Goal: Task Accomplishment & Management: Use online tool/utility

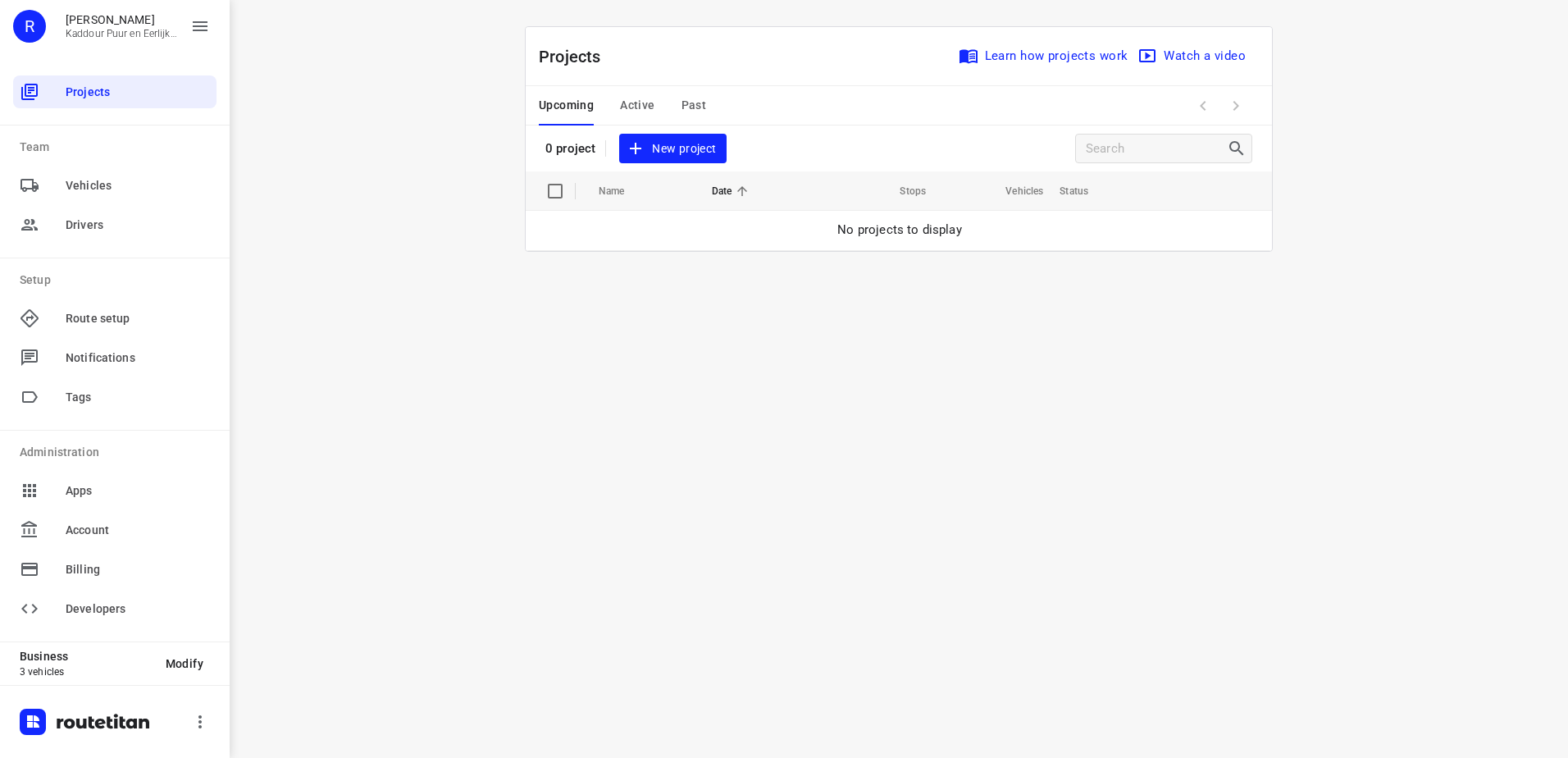
click at [635, 94] on button "Active" at bounding box center [637, 106] width 35 height 39
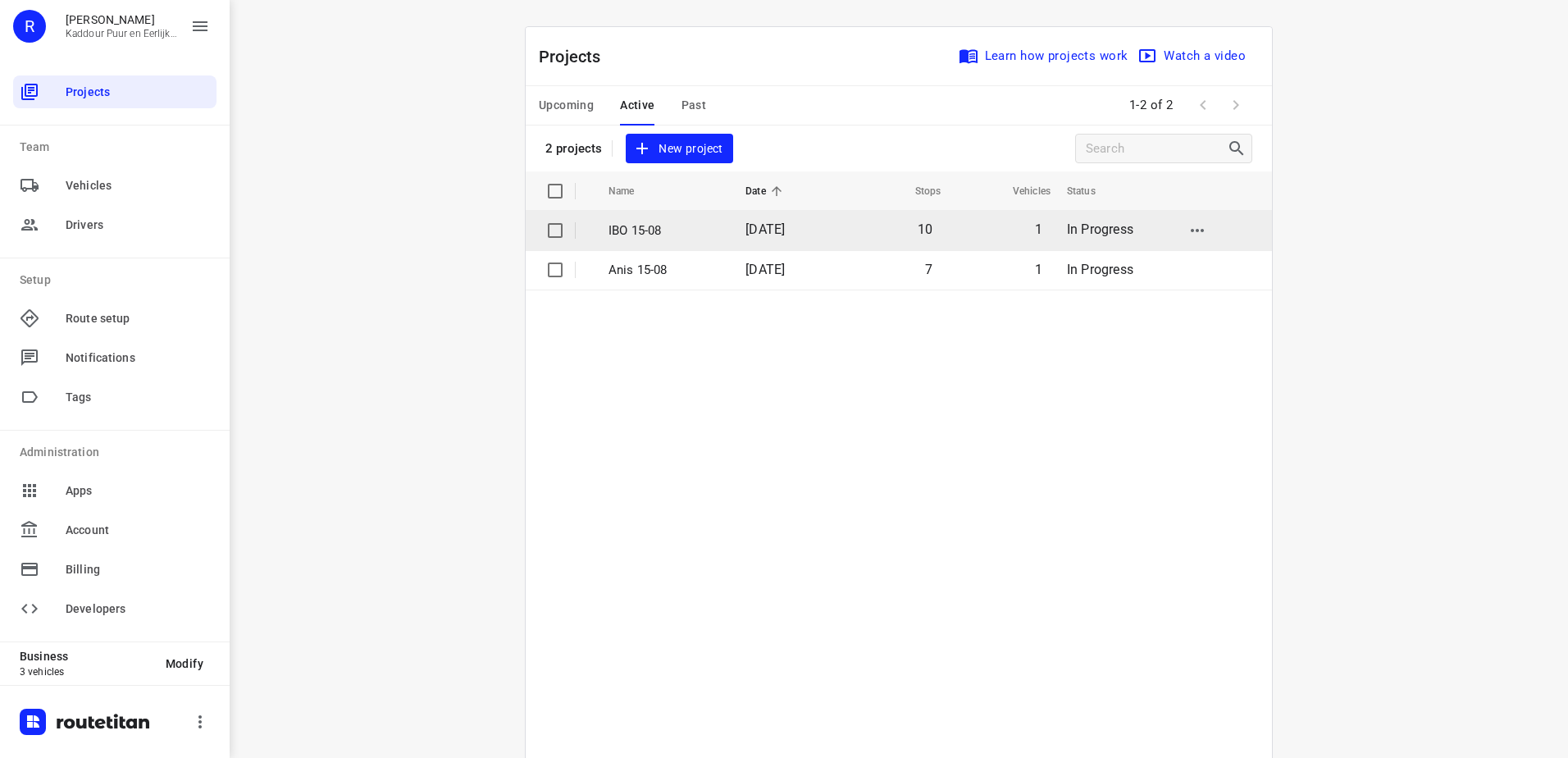
click at [642, 250] on td "IBO 15-08" at bounding box center [662, 230] width 140 height 39
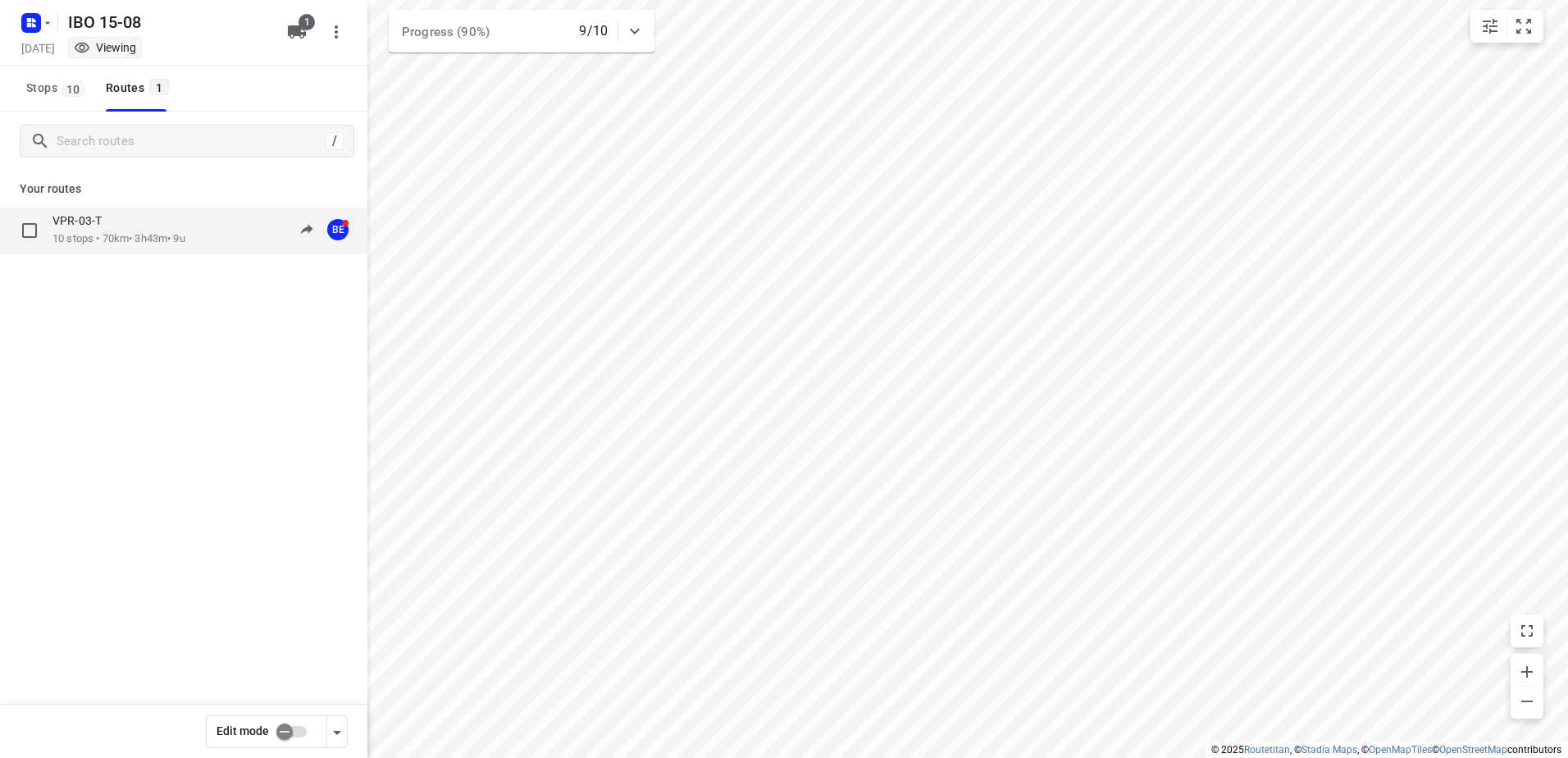
click at [136, 223] on div "VPR-03-T" at bounding box center [119, 222] width 133 height 18
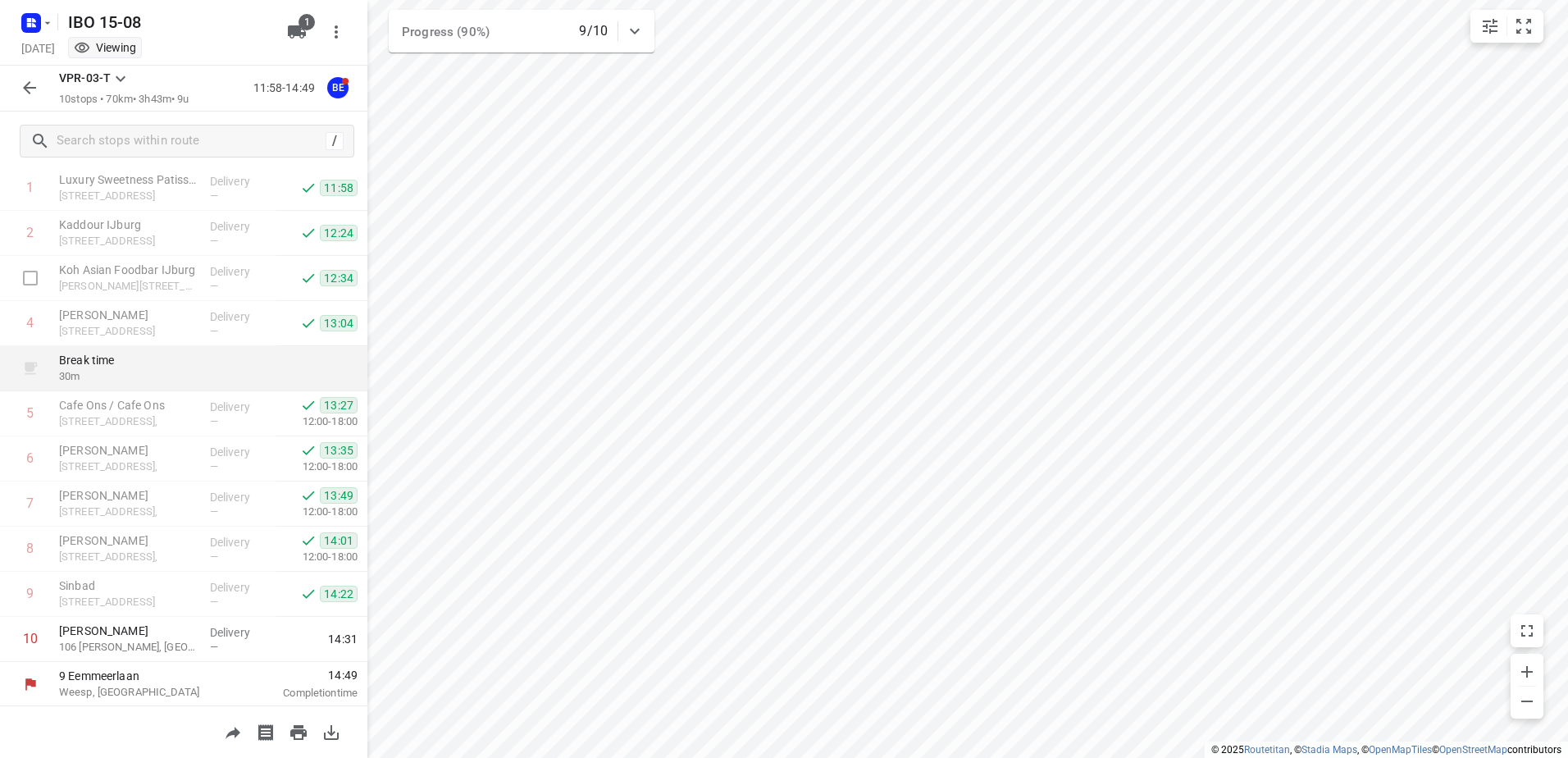
scroll to position [89, 0]
click at [27, 20] on icon "button" at bounding box center [28, 20] width 4 height 4
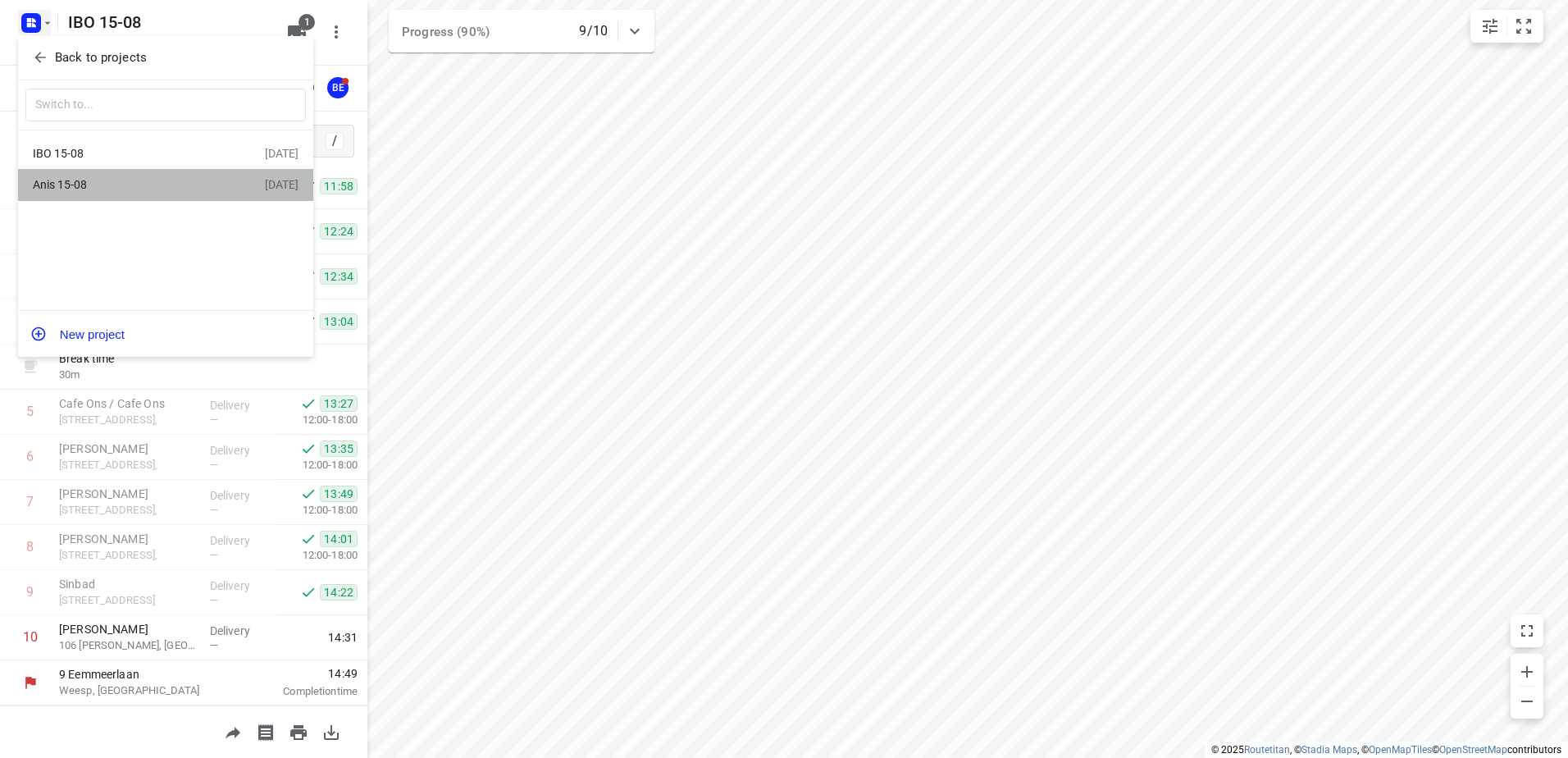
click at [122, 177] on div "Anis 15-08" at bounding box center [148, 185] width 232 height 20
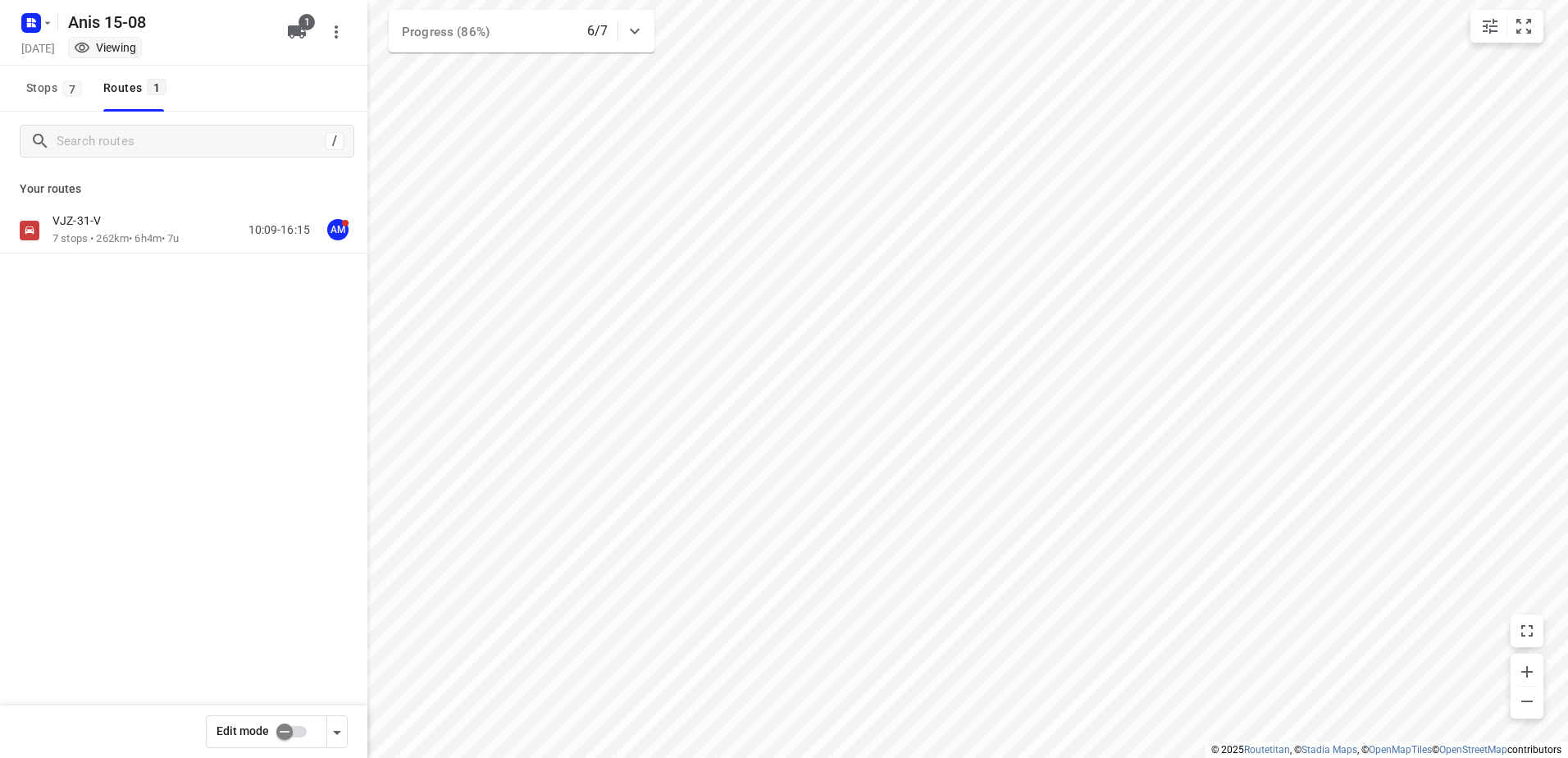
click at [123, 240] on p "7 stops • 262km • 6h4m • 7u" at bounding box center [115, 239] width 127 height 16
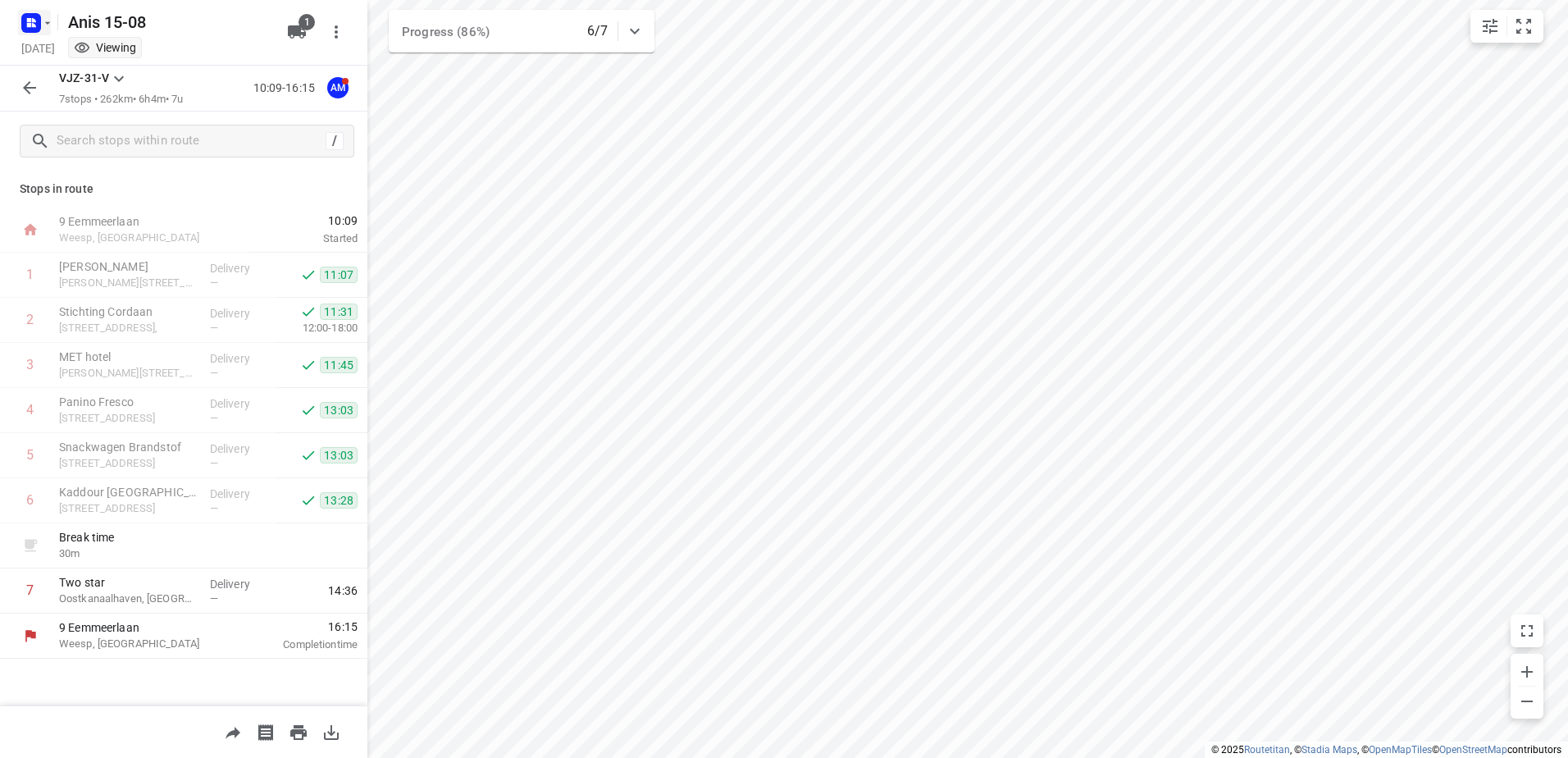
click at [29, 17] on rect "button" at bounding box center [31, 23] width 20 height 20
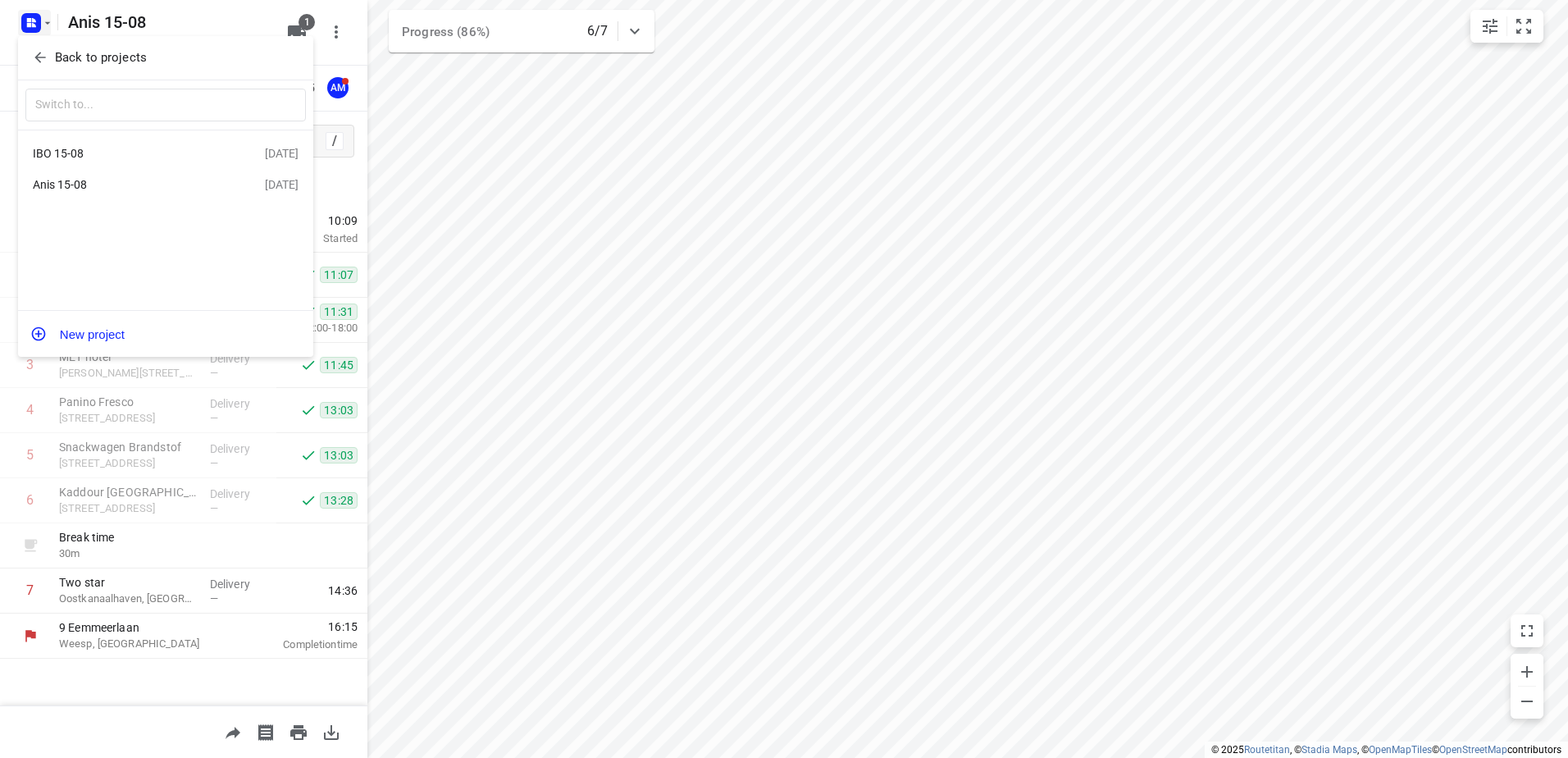
click at [110, 147] on div "IBO 15-08" at bounding box center [127, 153] width 188 height 13
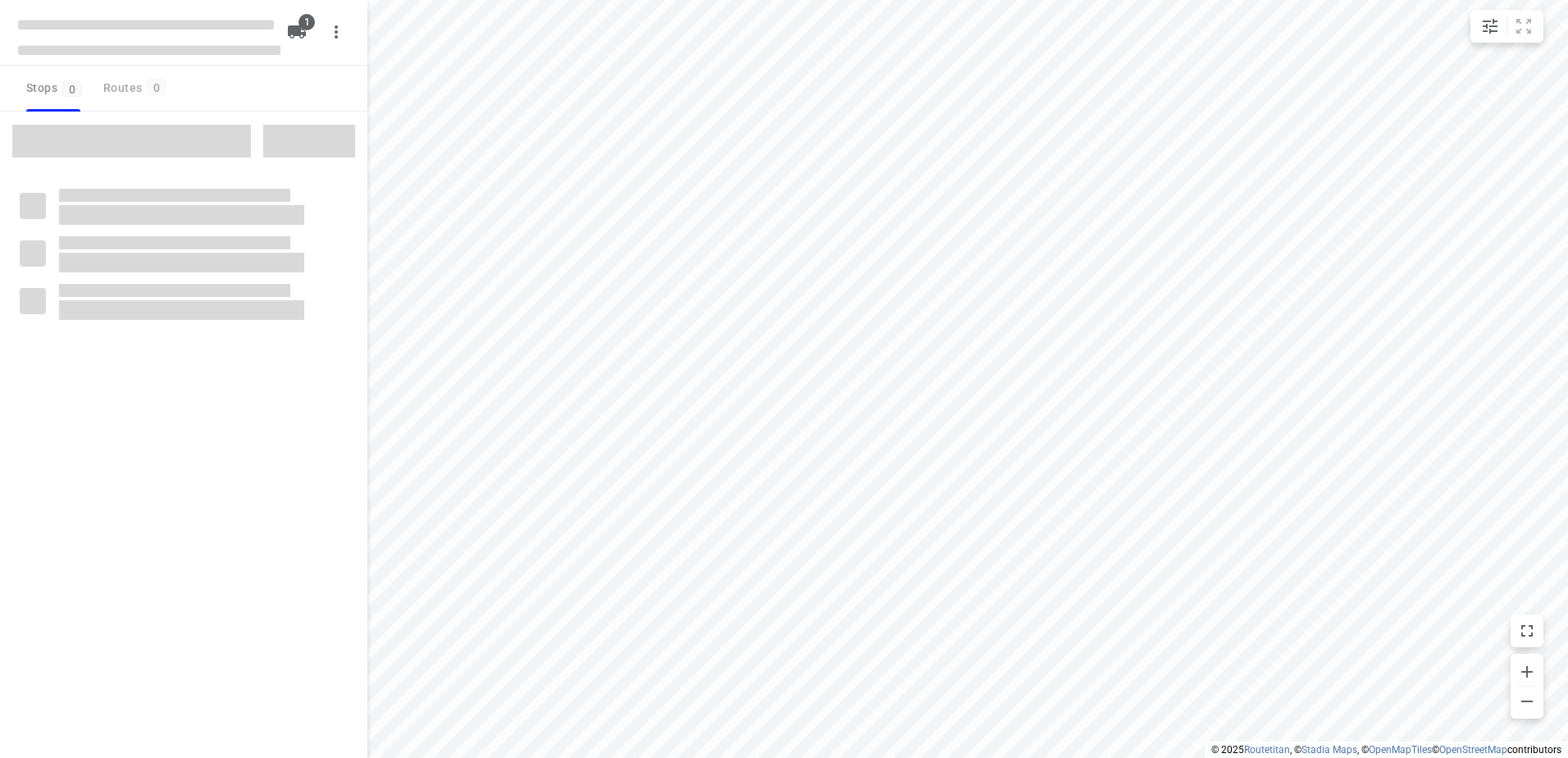
type input "distance"
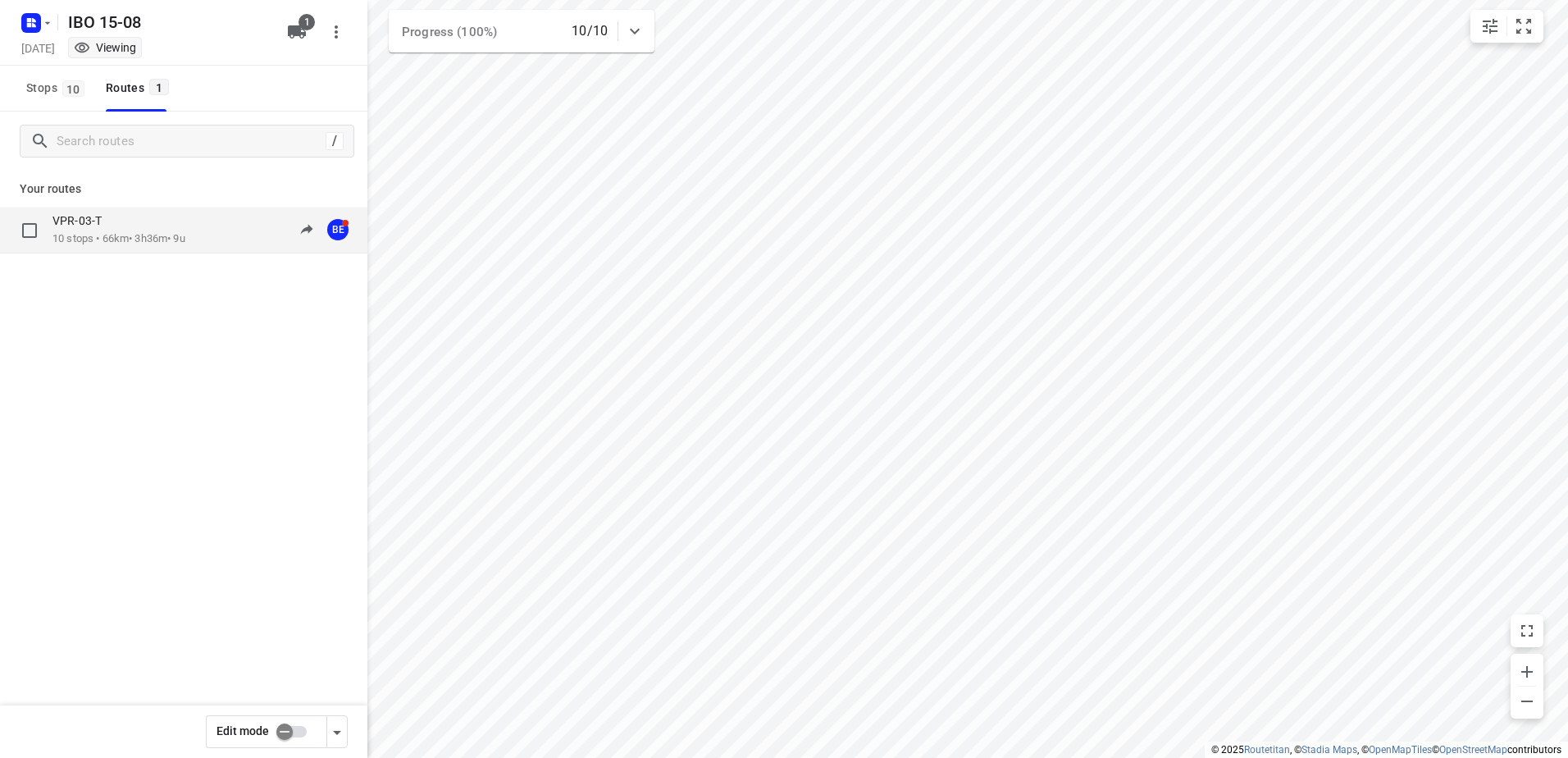
click at [134, 228] on div "VPR-03-T" at bounding box center [119, 222] width 133 height 18
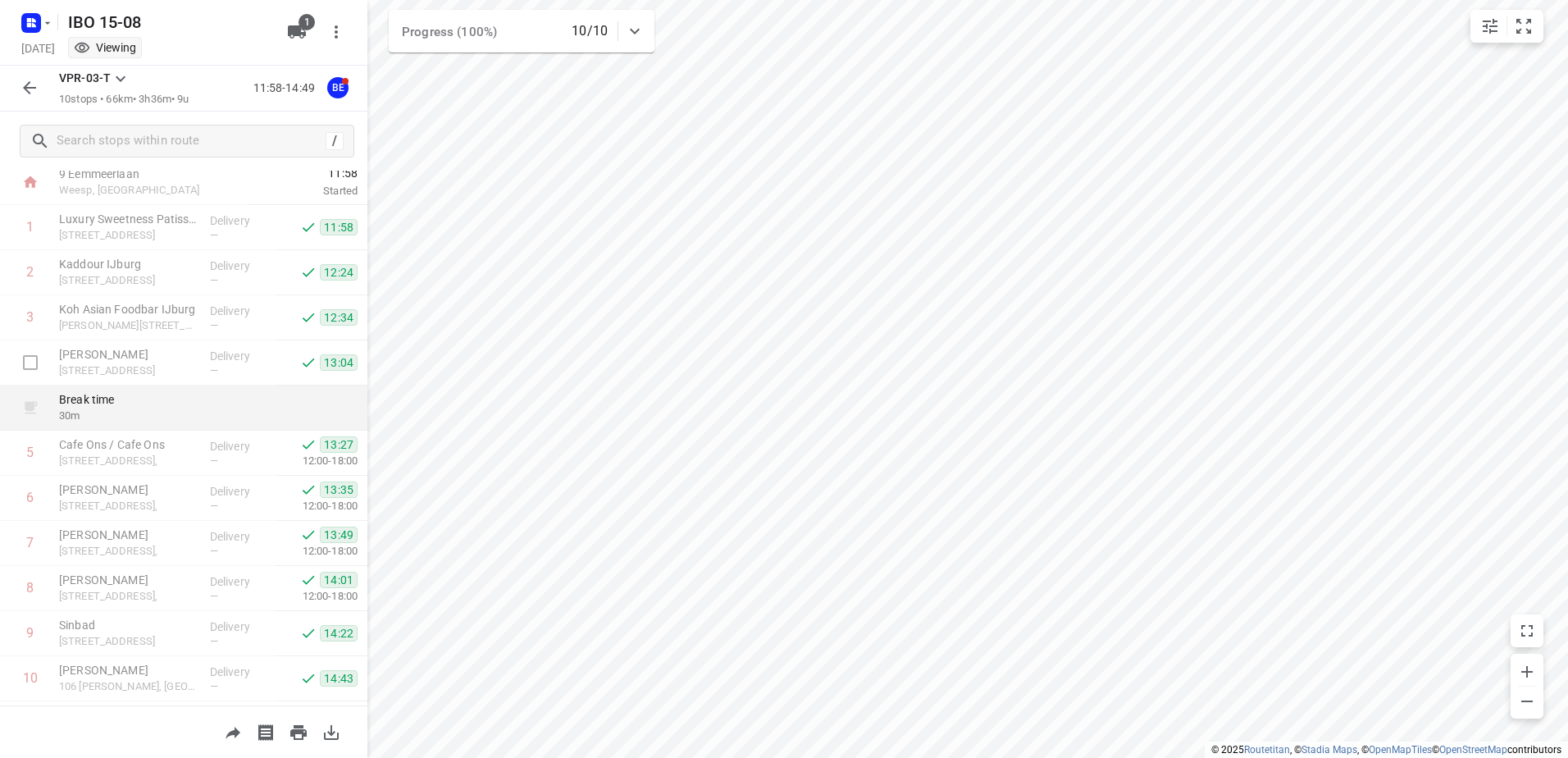
scroll to position [89, 0]
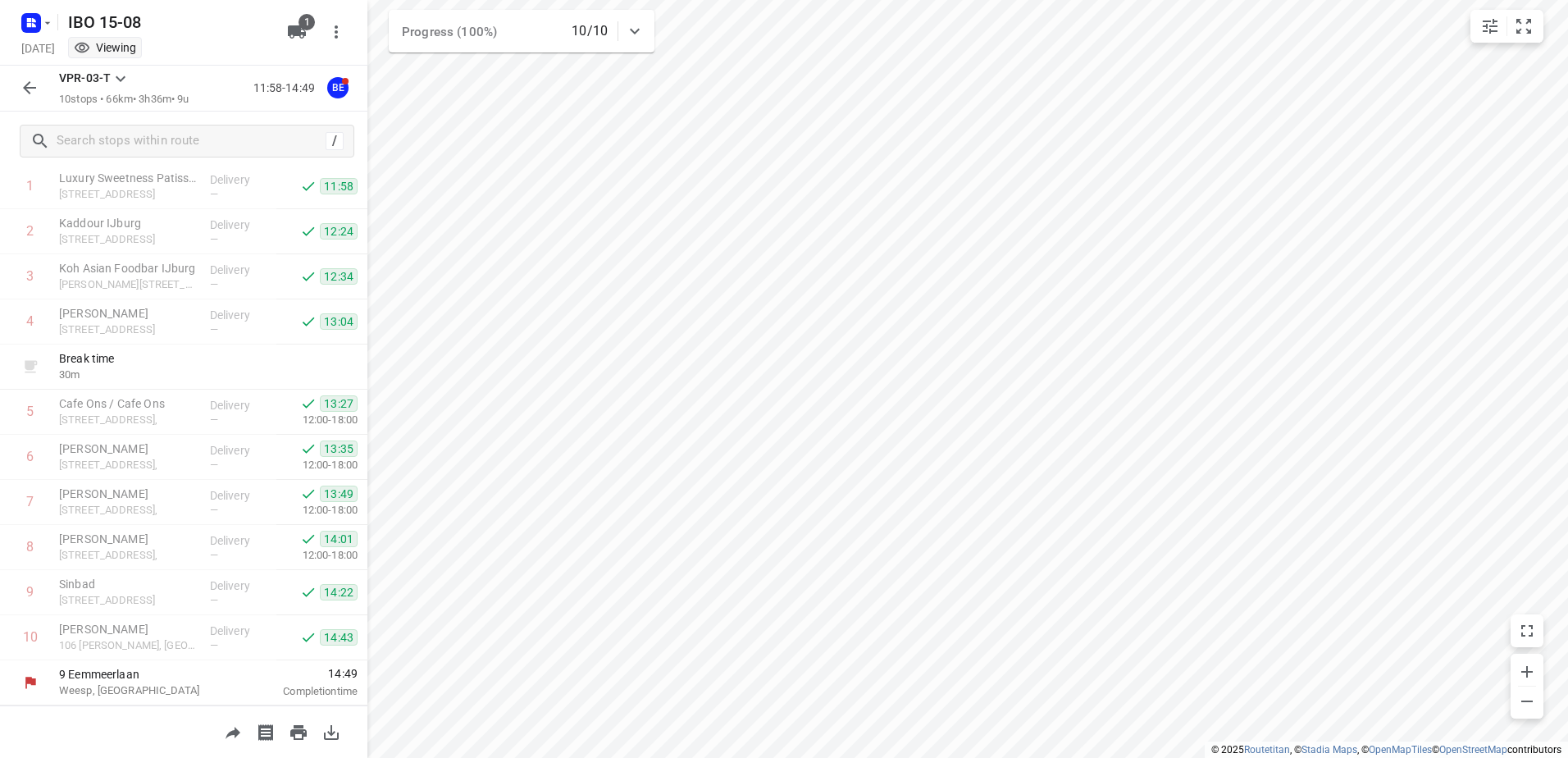
click at [40, 74] on div at bounding box center [29, 87] width 33 height 33
click at [27, 74] on button "button" at bounding box center [29, 87] width 33 height 33
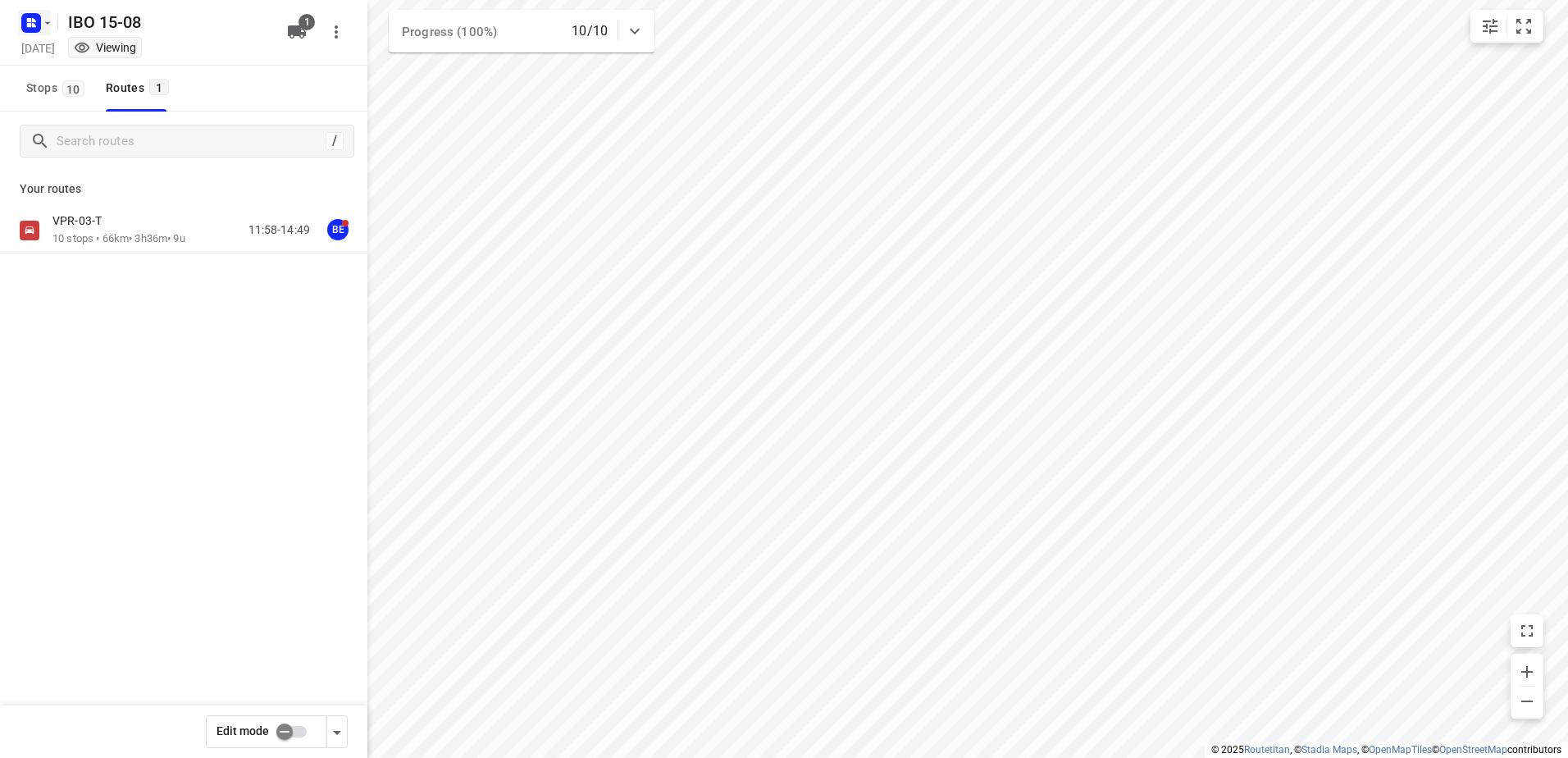
click at [36, 17] on rect "button" at bounding box center [31, 23] width 20 height 20
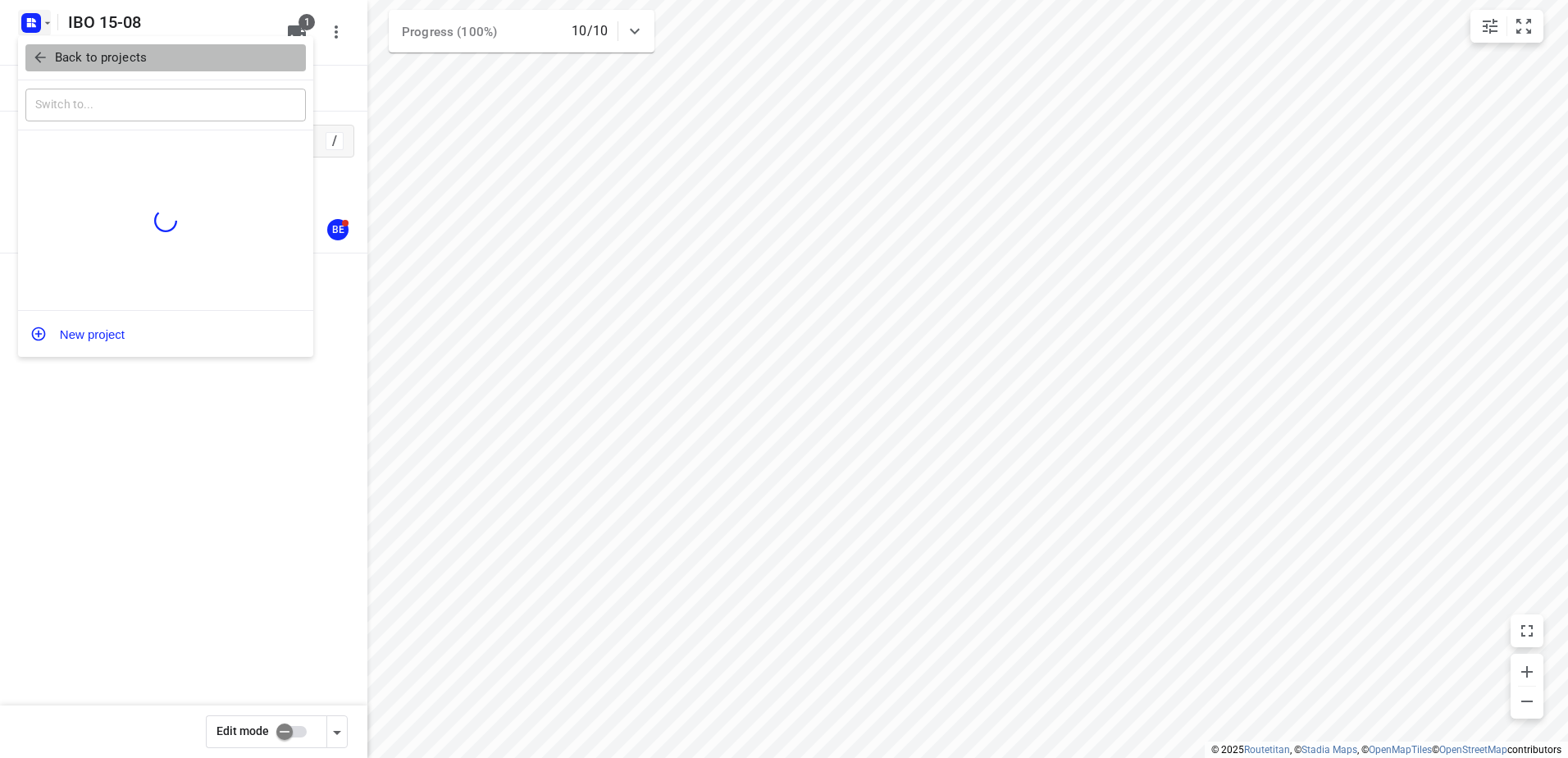
click at [68, 58] on p "Back to projects" at bounding box center [100, 57] width 92 height 19
